Goal: Find specific page/section: Find specific page/section

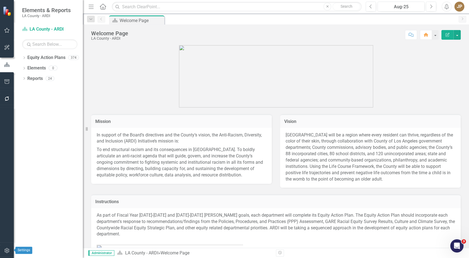
click at [7, 251] on icon "button" at bounding box center [7, 251] width 6 height 4
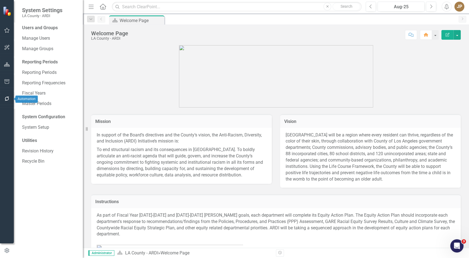
click at [8, 101] on button "button" at bounding box center [7, 99] width 12 height 12
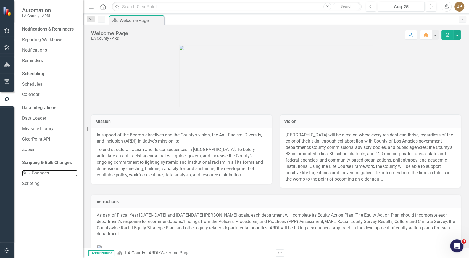
click at [39, 172] on link "Bulk Changes" at bounding box center [49, 173] width 55 height 6
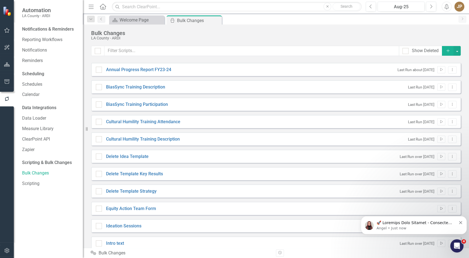
click at [155, 105] on link "BiasSync Training Participation" at bounding box center [137, 105] width 62 height 6
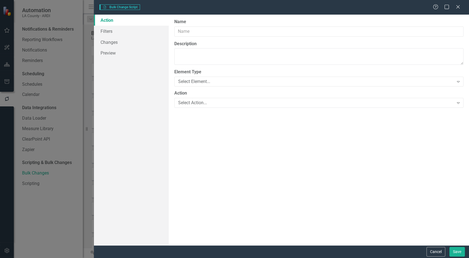
type input "BiasSync Training Participation"
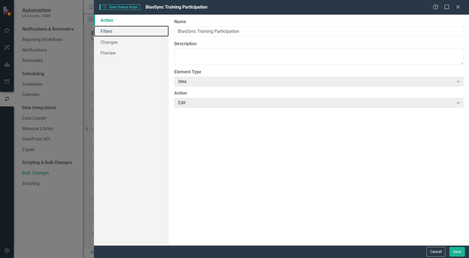
click at [126, 33] on link "Filters" at bounding box center [131, 31] width 75 height 11
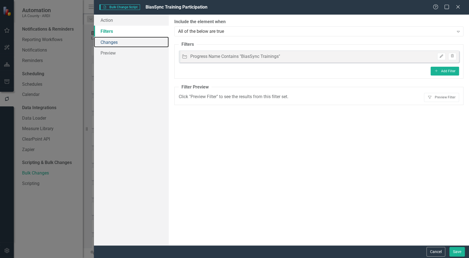
click at [126, 41] on link "Changes" at bounding box center [131, 42] width 75 height 11
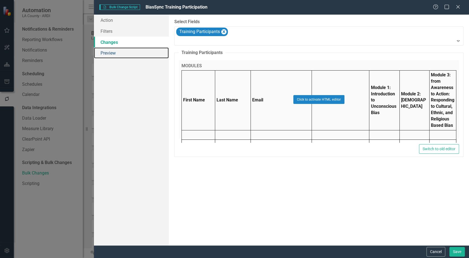
click at [123, 56] on link "Preview" at bounding box center [131, 52] width 75 height 11
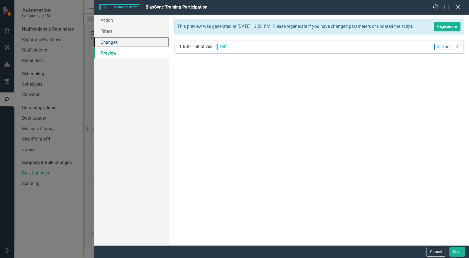
click at [115, 46] on link "Changes" at bounding box center [131, 42] width 75 height 11
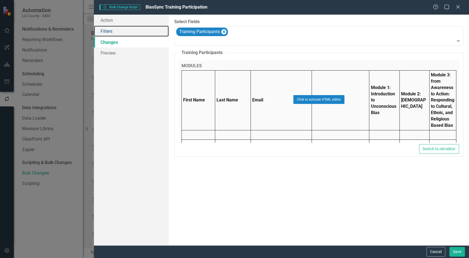
click at [118, 29] on link "Filters" at bounding box center [131, 31] width 75 height 11
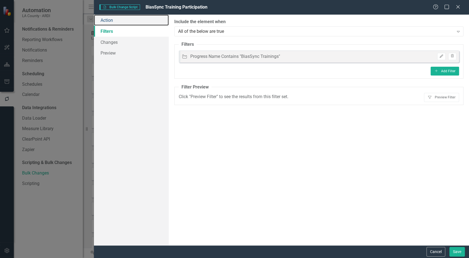
click at [107, 22] on link "Action" at bounding box center [131, 20] width 75 height 11
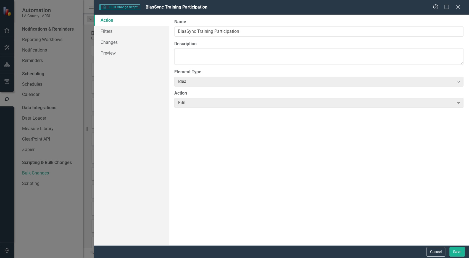
click at [454, 10] on div "Help Maximize Close" at bounding box center [447, 7] width 31 height 6
click at [456, 7] on icon "Close" at bounding box center [458, 7] width 6 height 4
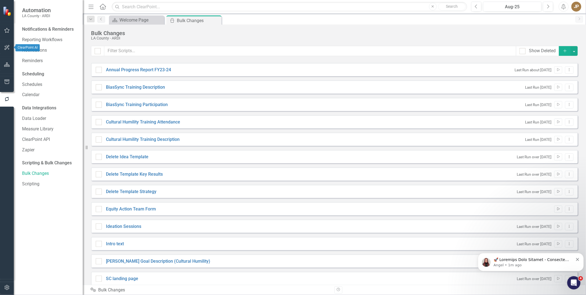
click at [6, 34] on button "button" at bounding box center [7, 31] width 12 height 12
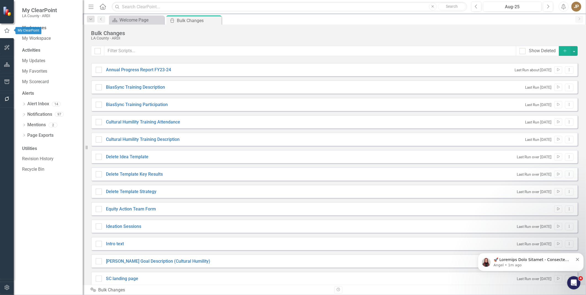
click at [6, 47] on icon "button" at bounding box center [7, 47] width 6 height 4
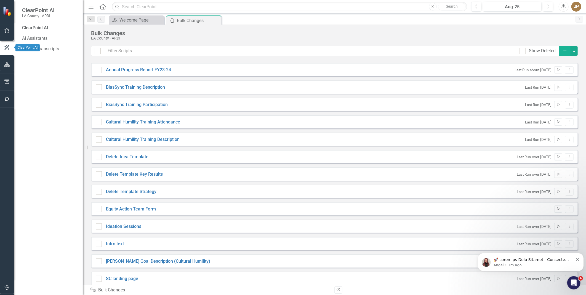
click at [5, 64] on icon "button" at bounding box center [7, 64] width 6 height 4
click at [41, 56] on link "Equity Action Plans" at bounding box center [46, 58] width 38 height 6
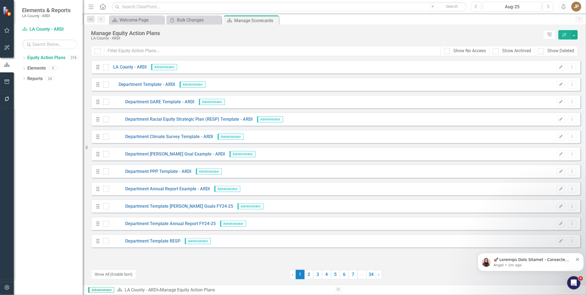
click at [23, 59] on icon "Dropdown" at bounding box center [24, 58] width 4 height 3
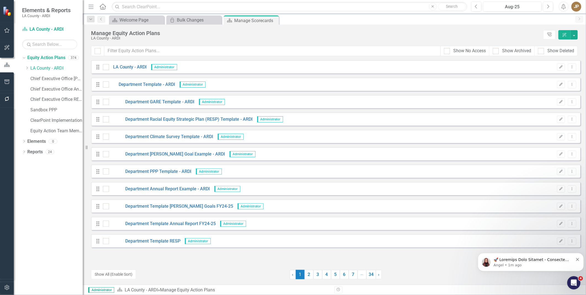
click at [28, 71] on div "Dropdown [GEOGRAPHIC_DATA] - [GEOGRAPHIC_DATA]" at bounding box center [54, 68] width 58 height 9
click at [26, 68] on icon "Dropdown" at bounding box center [27, 67] width 4 height 3
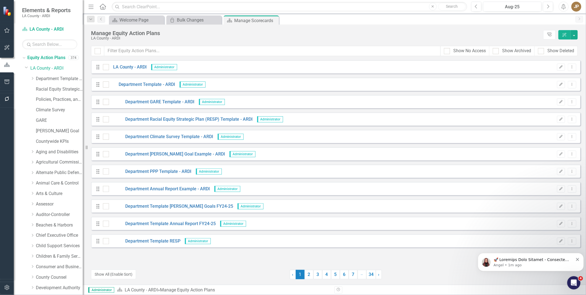
click at [39, 157] on div "Dropdown Aging and Disabilities" at bounding box center [54, 152] width 58 height 10
click at [41, 153] on link "Aging and Disabilities" at bounding box center [59, 152] width 47 height 6
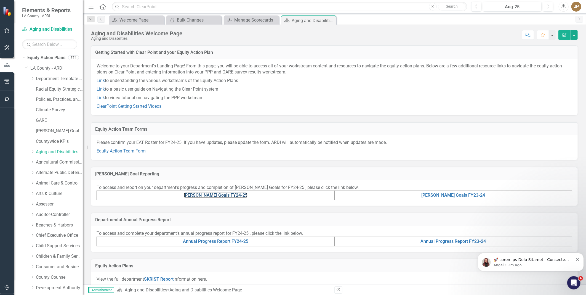
click at [205, 197] on link "[PERSON_NAME] Goals FY24-25" at bounding box center [216, 194] width 64 height 5
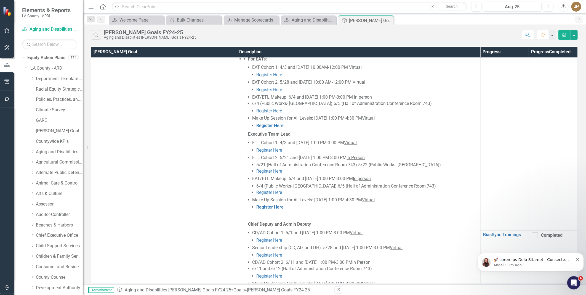
scroll to position [301, 0]
